Goal: Check status

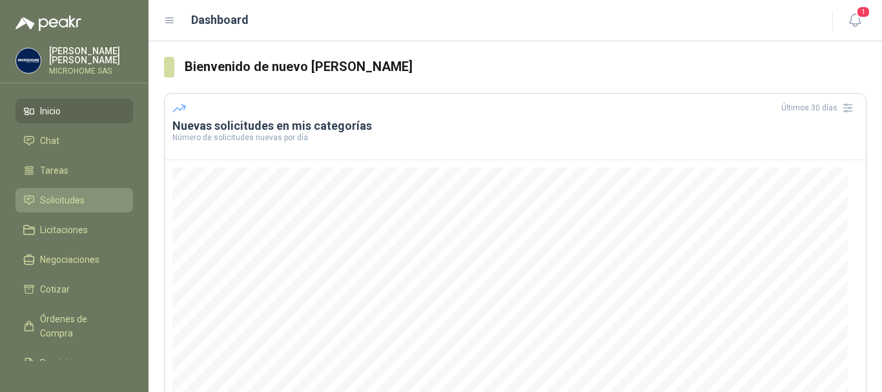
click at [56, 195] on span "Solicitudes" at bounding box center [62, 200] width 45 height 14
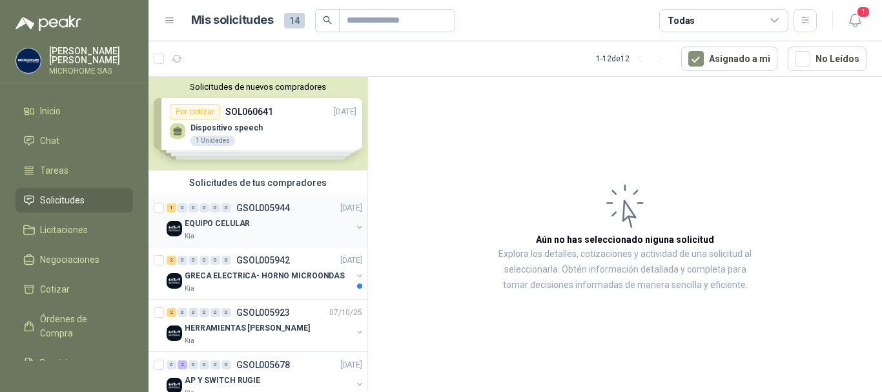
click at [201, 227] on p "EQUIPO CELULAR" at bounding box center [217, 224] width 65 height 12
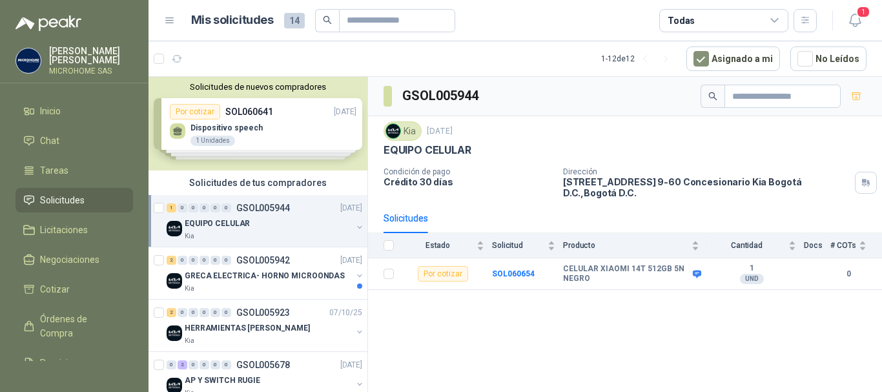
click at [301, 121] on div "Solicitudes de nuevos compradores Por cotizar SOL060641 09/10/25 Dispositivo sp…" at bounding box center [258, 124] width 219 height 94
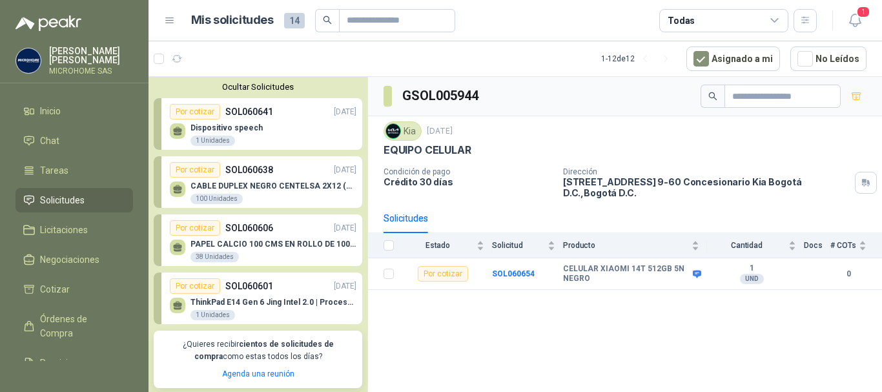
click at [257, 198] on div "CABLE DUPLEX NEGRO CENTELSA 2X12 (COLOR NEGRO) 100 Unidades" at bounding box center [274, 192] width 166 height 23
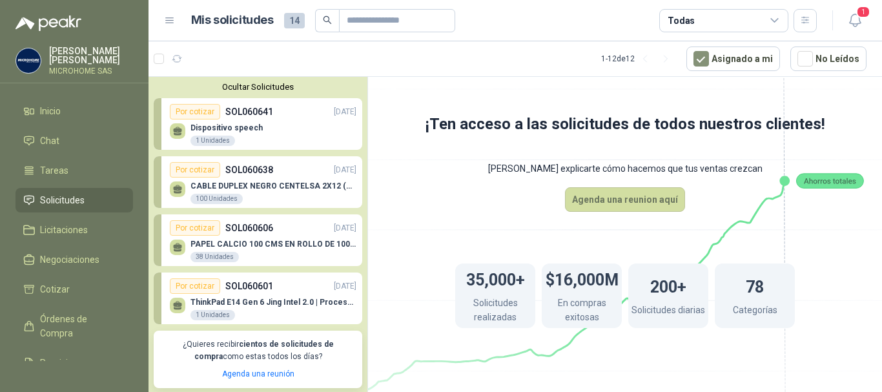
click at [242, 203] on div "CABLE DUPLEX NEGRO CENTELSA 2X12 (COLOR NEGRO) 100 Unidades" at bounding box center [274, 192] width 166 height 23
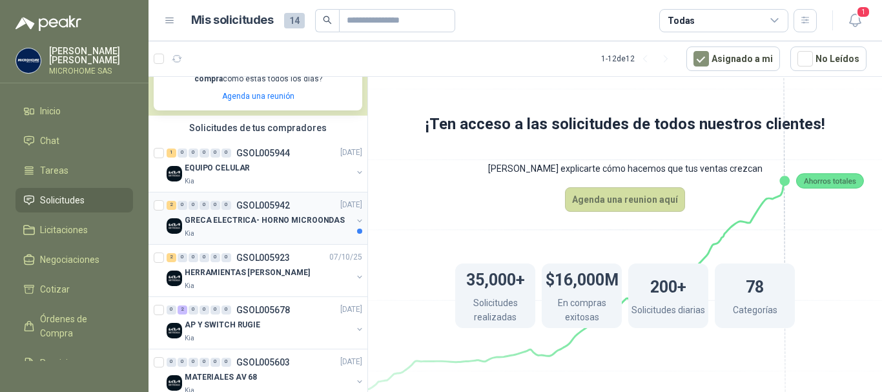
scroll to position [258, 0]
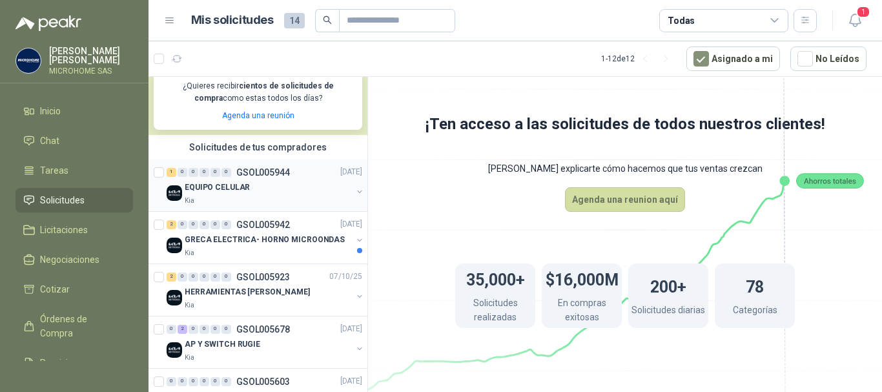
click at [243, 199] on div "Kia" at bounding box center [268, 201] width 167 height 10
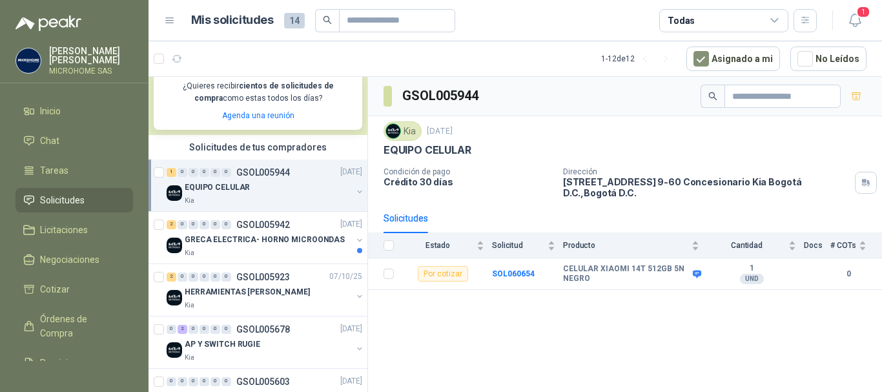
click at [688, 347] on div "GSOL005944 Kia 10 oct, 2025 EQUIPO CELULAR Condición de pago Crédito 30 días Di…" at bounding box center [625, 237] width 514 height 320
click at [566, 84] on div "GSOL005944" at bounding box center [625, 96] width 514 height 39
click at [502, 269] on b "SOL060654" at bounding box center [513, 273] width 43 height 9
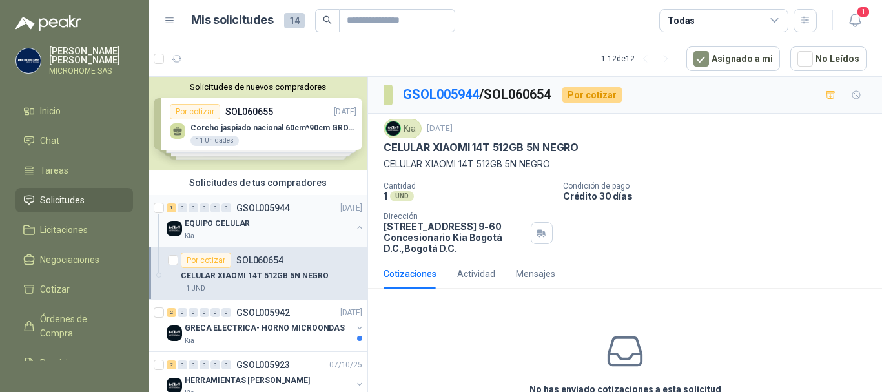
click at [234, 223] on p "EQUIPO CELULAR" at bounding box center [217, 224] width 65 height 12
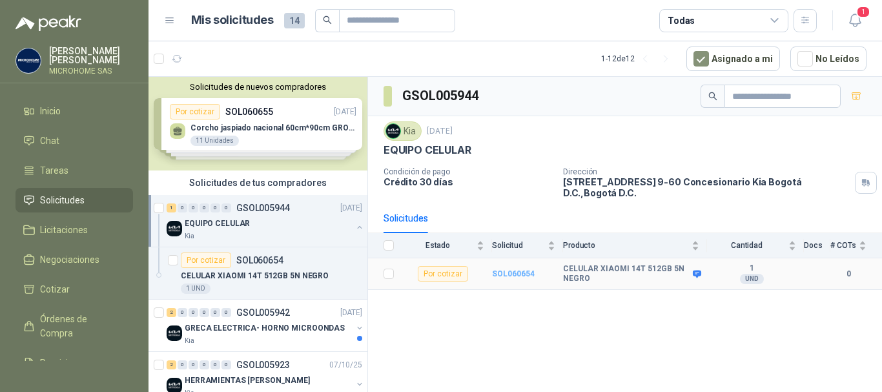
click at [499, 269] on b "SOL060654" at bounding box center [513, 273] width 43 height 9
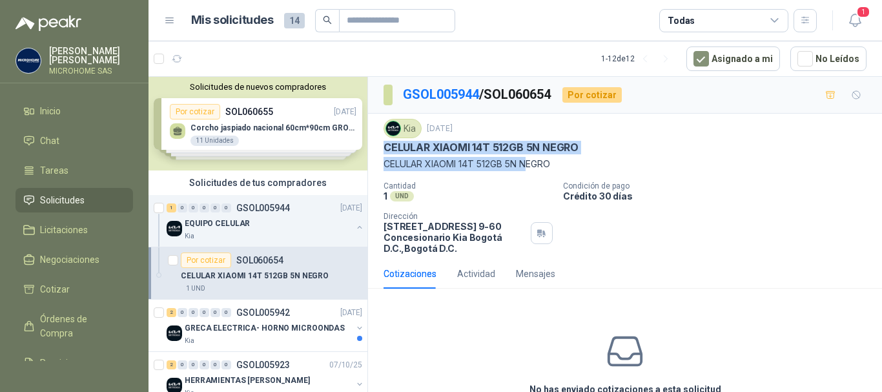
drag, startPoint x: 382, startPoint y: 152, endPoint x: 533, endPoint y: 168, distance: 151.3
click at [533, 168] on div "Kia 10 oct, 2025 CELULAR XIAOMI 14T 512GB 5N NEGRO CELULAR XIAOMI 14T 512GB 5N …" at bounding box center [625, 186] width 514 height 145
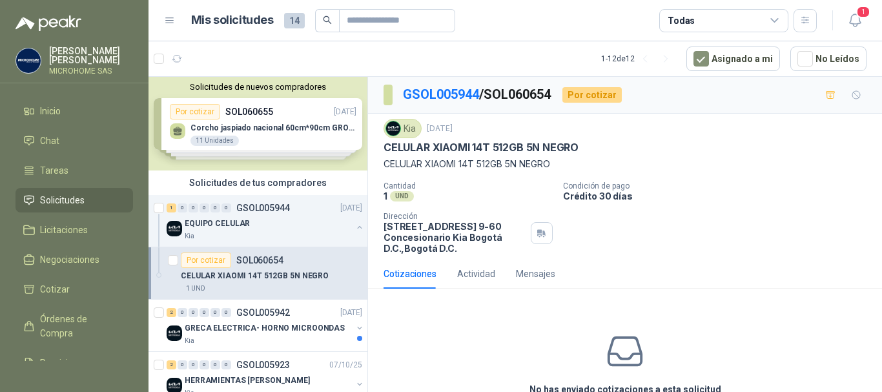
click at [558, 172] on div "Kia 10 oct, 2025 CELULAR XIAOMI 14T 512GB 5N NEGRO CELULAR XIAOMI 14T 512GB 5N …" at bounding box center [625, 186] width 483 height 135
drag, startPoint x: 557, startPoint y: 161, endPoint x: 365, endPoint y: 165, distance: 191.9
click at [365, 165] on div "Solicitudes de nuevos compradores Por cotizar SOL060655 10/10/25 Corcho jaspiad…" at bounding box center [516, 236] width 734 height 320
click at [447, 165] on p "CELULAR XIAOMI 14T 512GB 5N NEGRO" at bounding box center [625, 164] width 483 height 14
drag, startPoint x: 553, startPoint y: 166, endPoint x: 373, endPoint y: 167, distance: 180.2
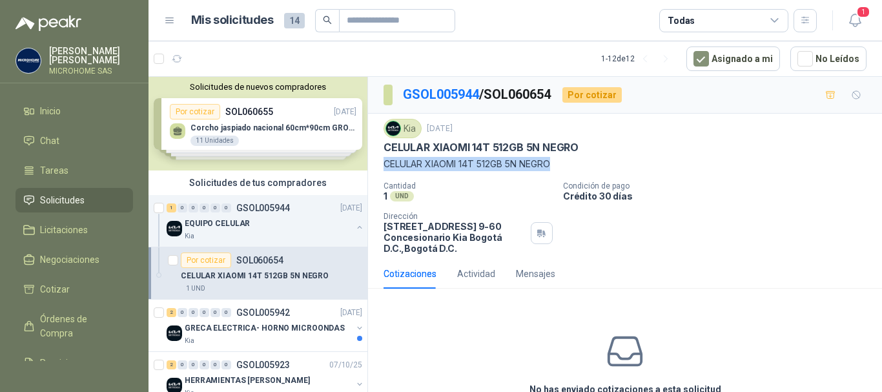
click at [373, 167] on div "Kia 10 oct, 2025 CELULAR XIAOMI 14T 512GB 5N NEGRO CELULAR XIAOMI 14T 512GB 5N …" at bounding box center [625, 186] width 514 height 145
copy p "CELULAR XIAOMI 14T 512GB 5N NEGRO"
